Goal: Consume media (video, audio): Consume media (video, audio)

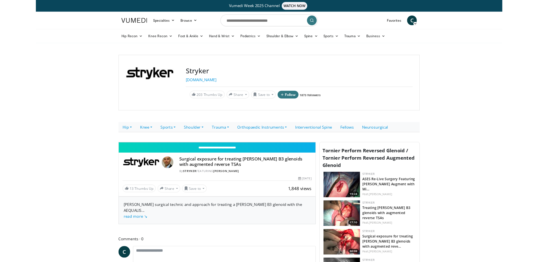
scroll to position [85, 0]
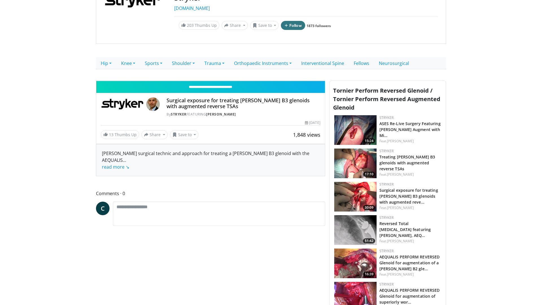
click at [220, 81] on div "10 seconds Tap to unmute" at bounding box center [210, 81] width 229 height 0
click at [96, 81] on video-js "**********" at bounding box center [210, 81] width 229 height 0
click at [121, 81] on div "10 seconds Tap to unmute" at bounding box center [210, 81] width 229 height 0
click at [243, 69] on div "Loaded : 52.03% 14:39 13:27" at bounding box center [210, 68] width 229 height 2
click at [219, 89] on icon "Video Player" at bounding box center [211, 81] width 16 height 16
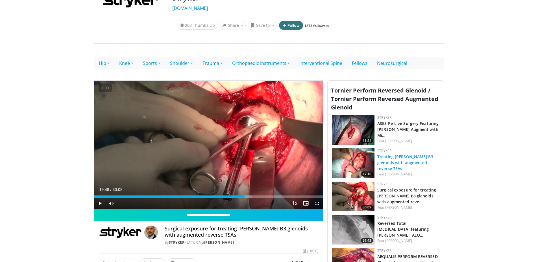
click at [399, 162] on link "Treating [PERSON_NAME] B3 glenoids with augmented reverse TSAs" at bounding box center [405, 162] width 56 height 17
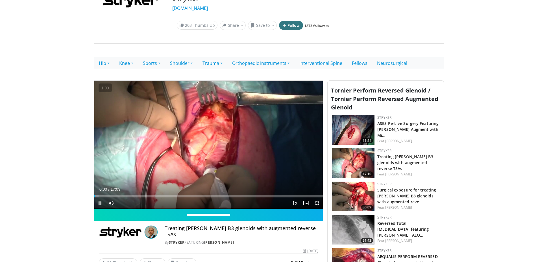
scroll to position [169, 0]
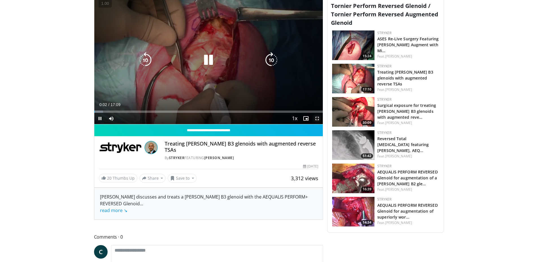
click at [317, 118] on span "Video Player" at bounding box center [316, 118] width 11 height 11
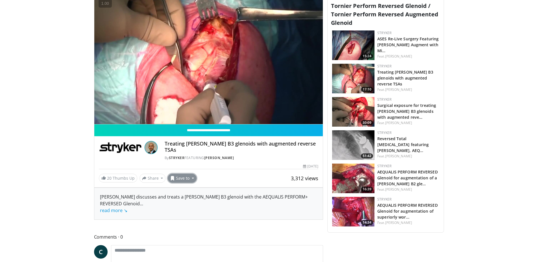
click at [193, 174] on button "Save to" at bounding box center [182, 178] width 29 height 9
click at [200, 187] on span "Add to Favorites" at bounding box center [192, 190] width 35 height 6
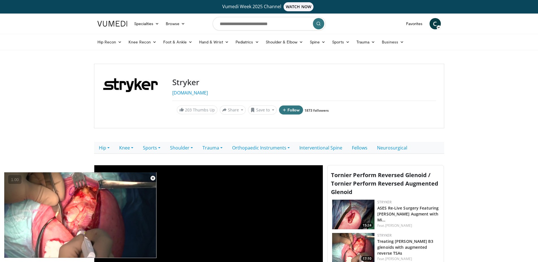
scroll to position [85, 0]
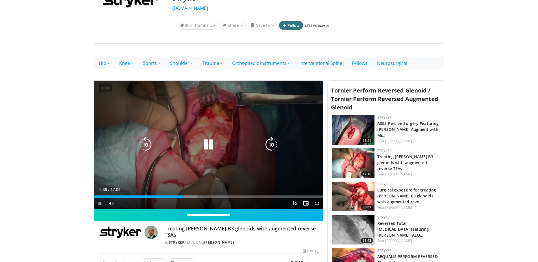
click at [238, 165] on div "280 seconds Tap to unmute" at bounding box center [208, 145] width 229 height 128
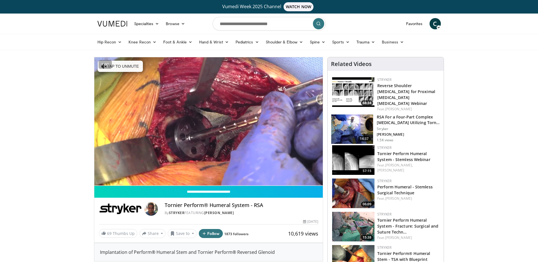
scroll to position [85, 0]
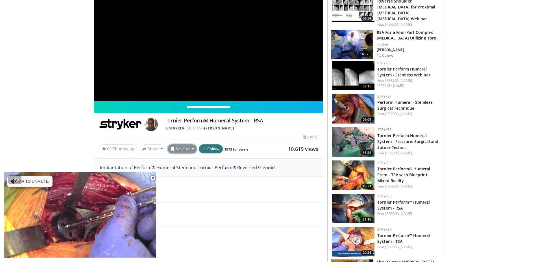
click at [178, 150] on button "Save to" at bounding box center [182, 149] width 29 height 9
click at [181, 162] on span "Add to Favorites" at bounding box center [192, 161] width 35 height 6
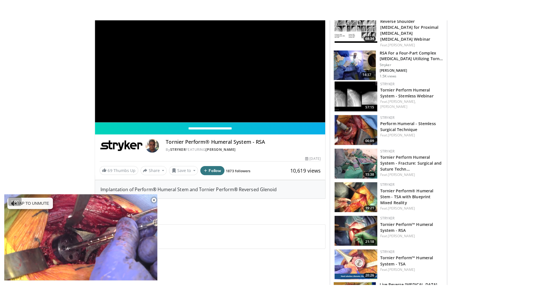
scroll to position [0, 0]
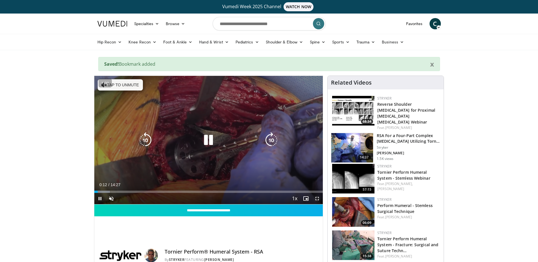
drag, startPoint x: 318, startPoint y: 199, endPoint x: 318, endPoint y: 242, distance: 42.4
click at [318, 199] on span "Video Player" at bounding box center [316, 198] width 11 height 11
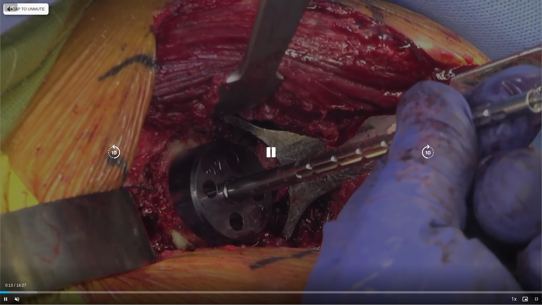
click at [40, 12] on button "Tap to unmute" at bounding box center [25, 8] width 45 height 11
click at [158, 234] on div "10 seconds Tap to unmute" at bounding box center [271, 152] width 542 height 305
click at [119, 189] on div "10 seconds Tap to unmute" at bounding box center [271, 152] width 542 height 305
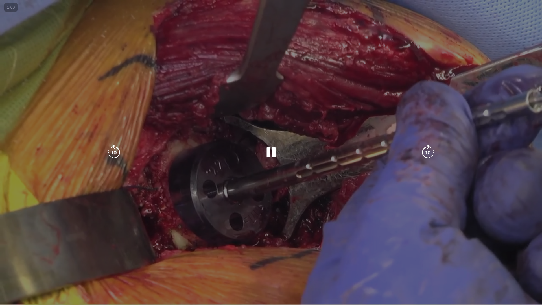
click at [261, 192] on div "10 seconds Tap to unmute" at bounding box center [271, 152] width 542 height 305
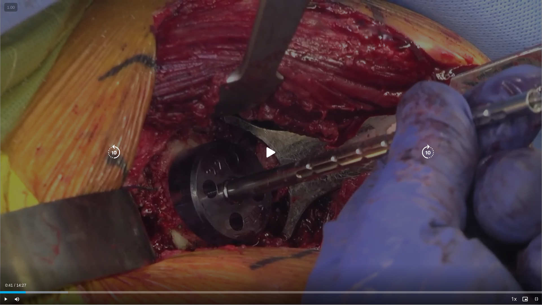
click at [287, 196] on div "10 seconds Tap to unmute" at bounding box center [271, 152] width 542 height 305
click at [300, 224] on div "10 seconds Tap to unmute" at bounding box center [271, 152] width 542 height 305
